Goal: Navigation & Orientation: Understand site structure

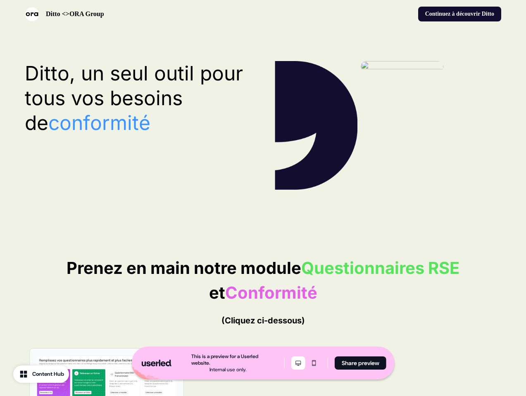
click at [297, 363] on icon "Desktop mode" at bounding box center [298, 363] width 10 height 7
click at [313, 363] on icon "Mobile mode" at bounding box center [314, 363] width 10 height 7
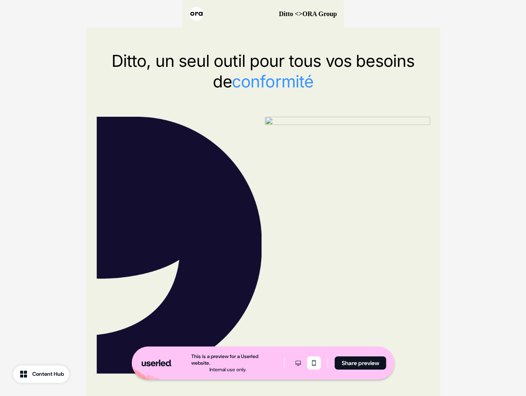
click at [360, 363] on button "Share preview" at bounding box center [361, 363] width 52 height 13
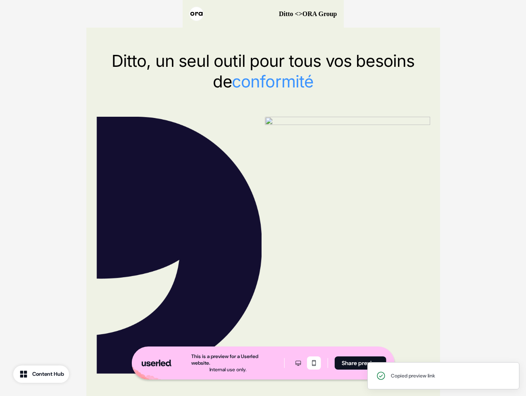
click at [263, 14] on div "Ditto <>ORA Group" at bounding box center [263, 14] width 161 height 28
click at [263, 126] on div at bounding box center [263, 245] width 334 height 257
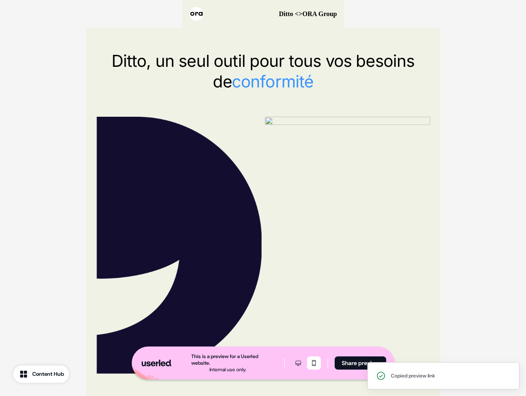
click at [138, 98] on div "Ditto, un seul outil pour tous vos besoins de conformité" at bounding box center [263, 213] width 354 height 370
click at [388, 126] on img at bounding box center [347, 122] width 165 height 11
